Goal: Information Seeking & Learning: Compare options

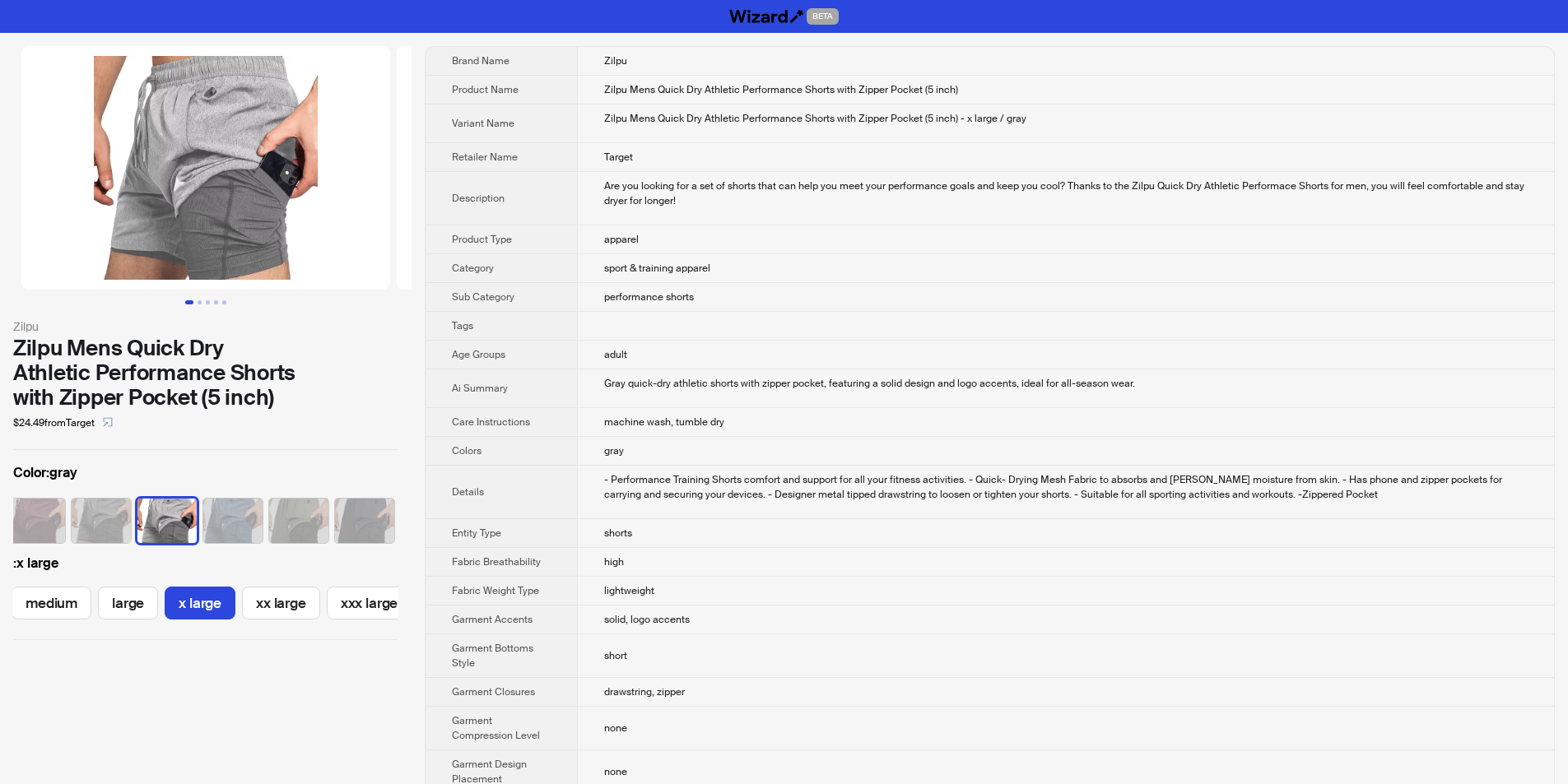
scroll to position [0, 71]
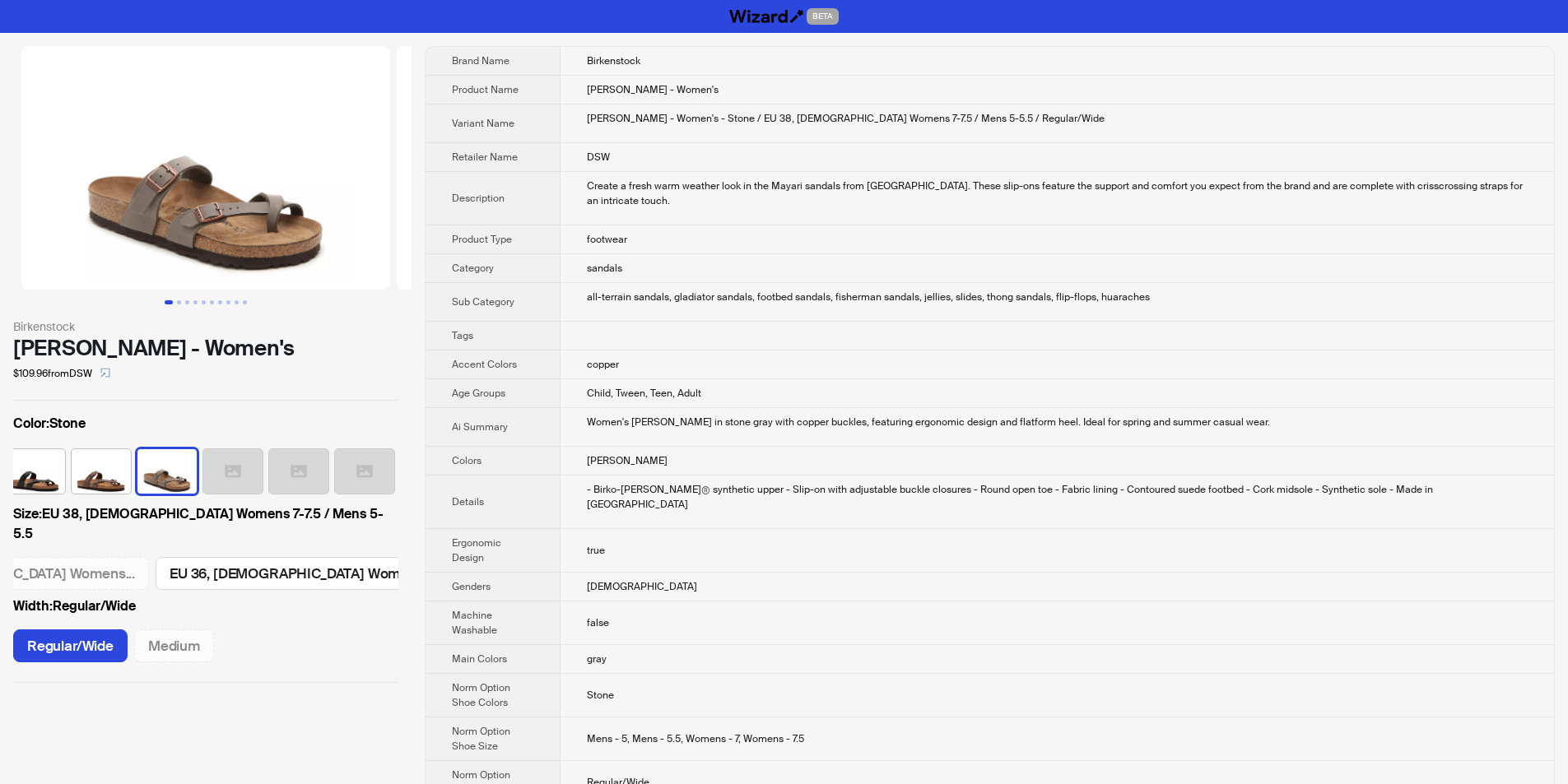
scroll to position [0, 479]
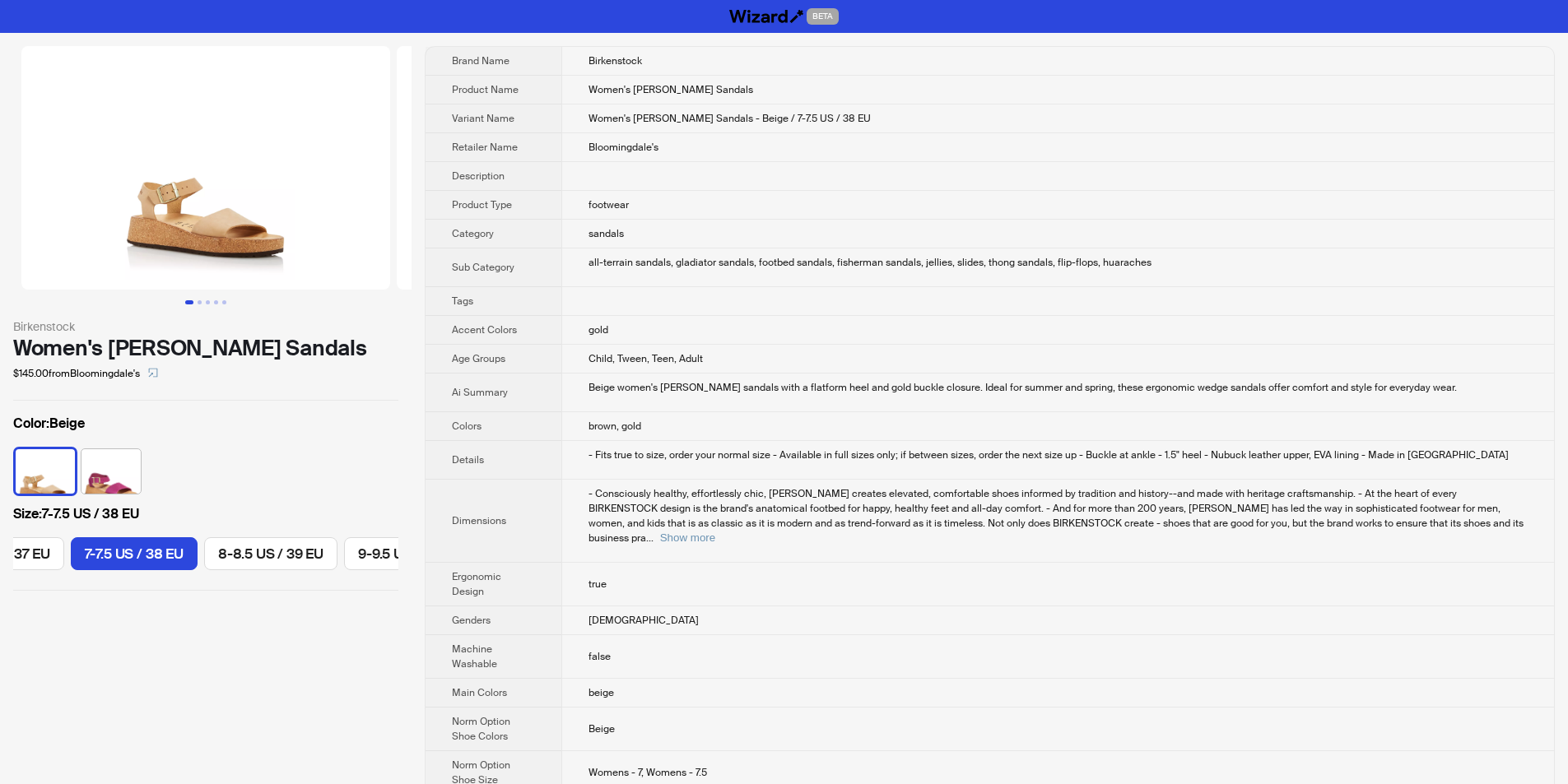
scroll to position [0, 251]
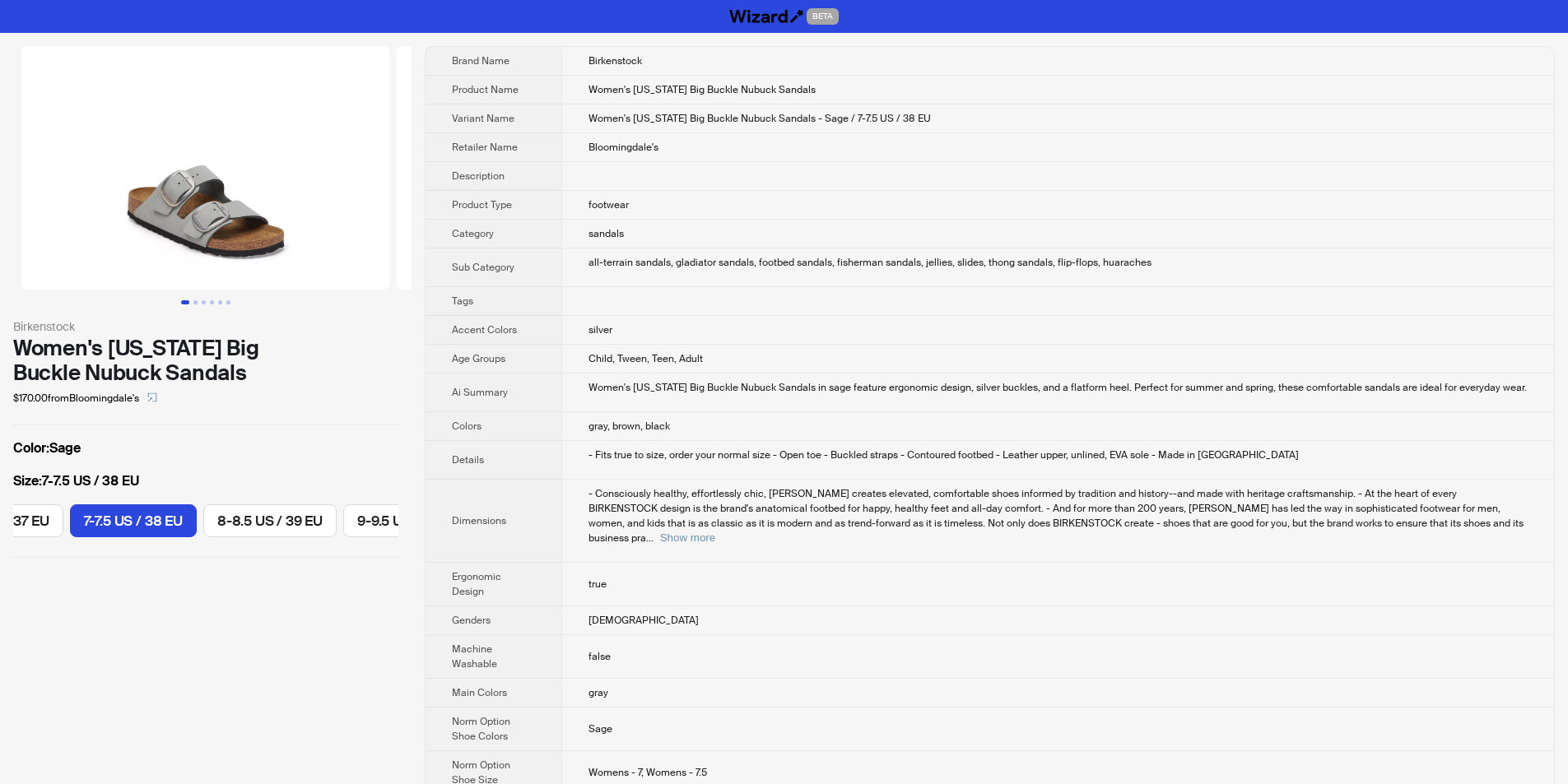
scroll to position [0, 251]
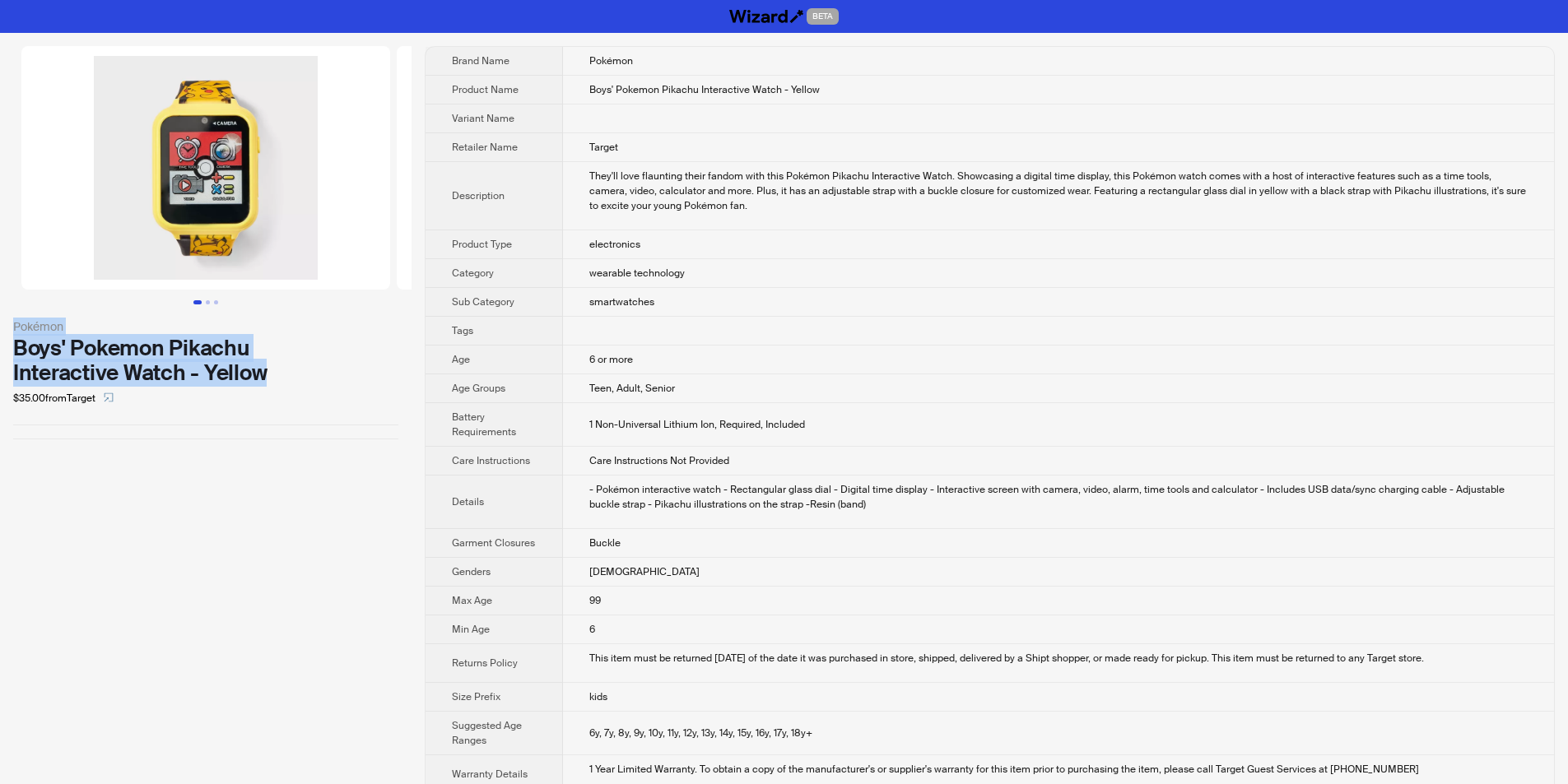
drag, startPoint x: 5, startPoint y: 323, endPoint x: 268, endPoint y: 381, distance: 269.3
click at [268, 381] on div "Pokémon Boys' Pokemon Pikachu Interactive Watch - Yellow $35.00 from Target" at bounding box center [206, 243] width 411 height 419
copy div "Pokémon Boys' Pokemon Pikachu Interactive Watch - Yellow"
click at [295, 402] on div "$35.00 from Target" at bounding box center [206, 398] width 386 height 26
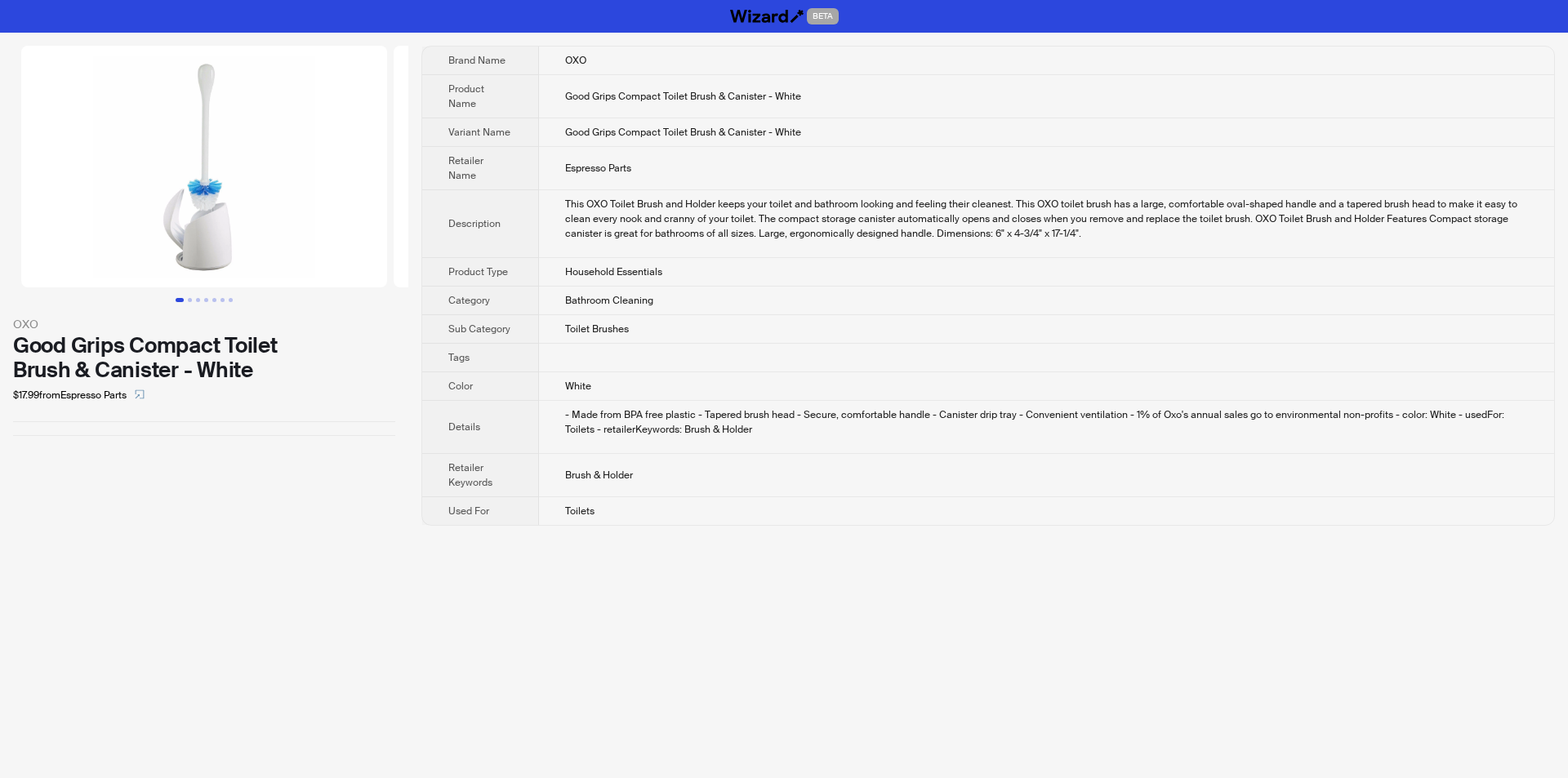
click at [677, 380] on td "White" at bounding box center [1047, 387] width 1015 height 29
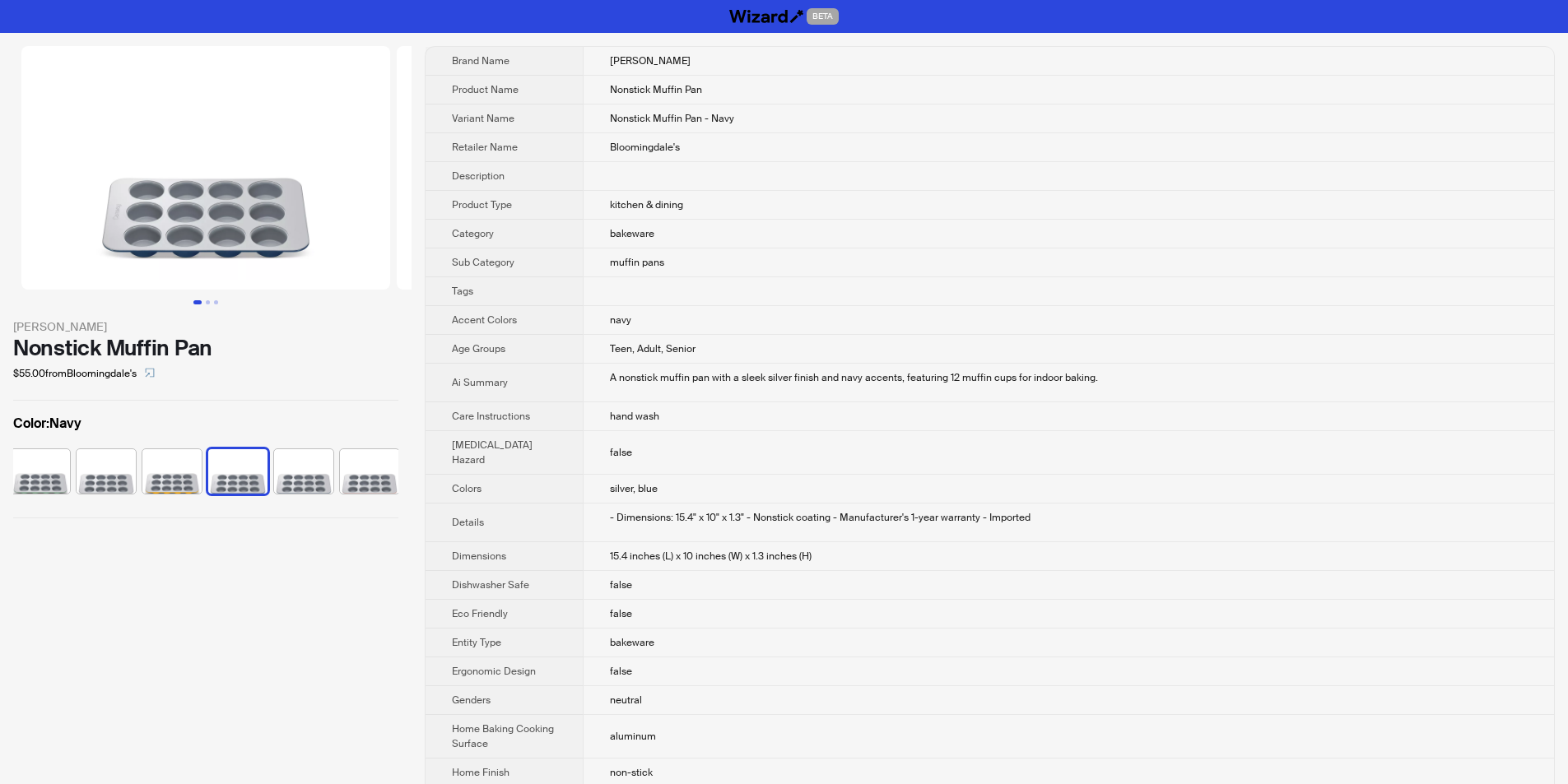
scroll to position [0, 76]
